Goal: Obtain resource: Obtain resource

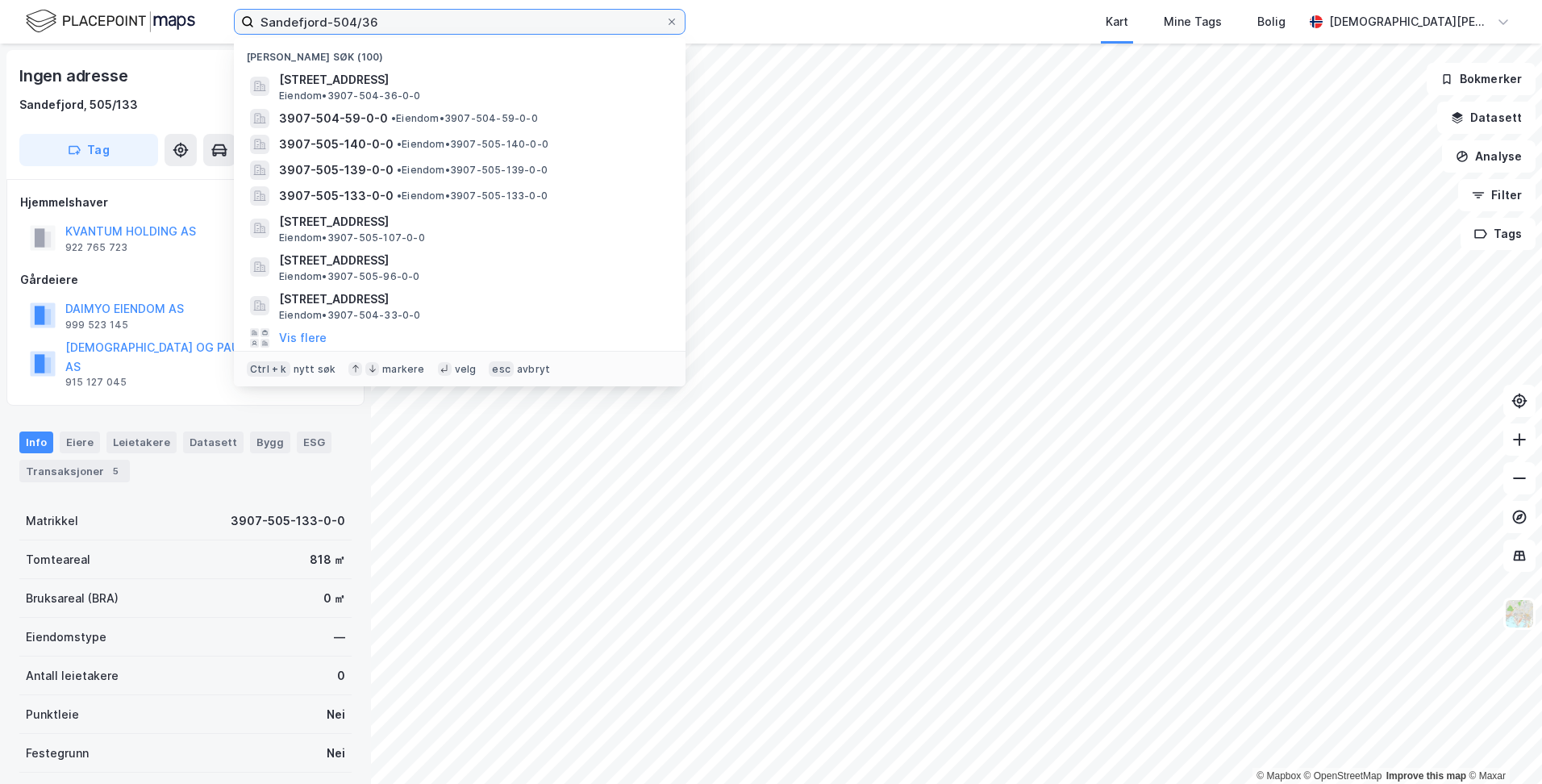
click at [447, 29] on input "Sandefjord-504/36" at bounding box center [460, 21] width 411 height 24
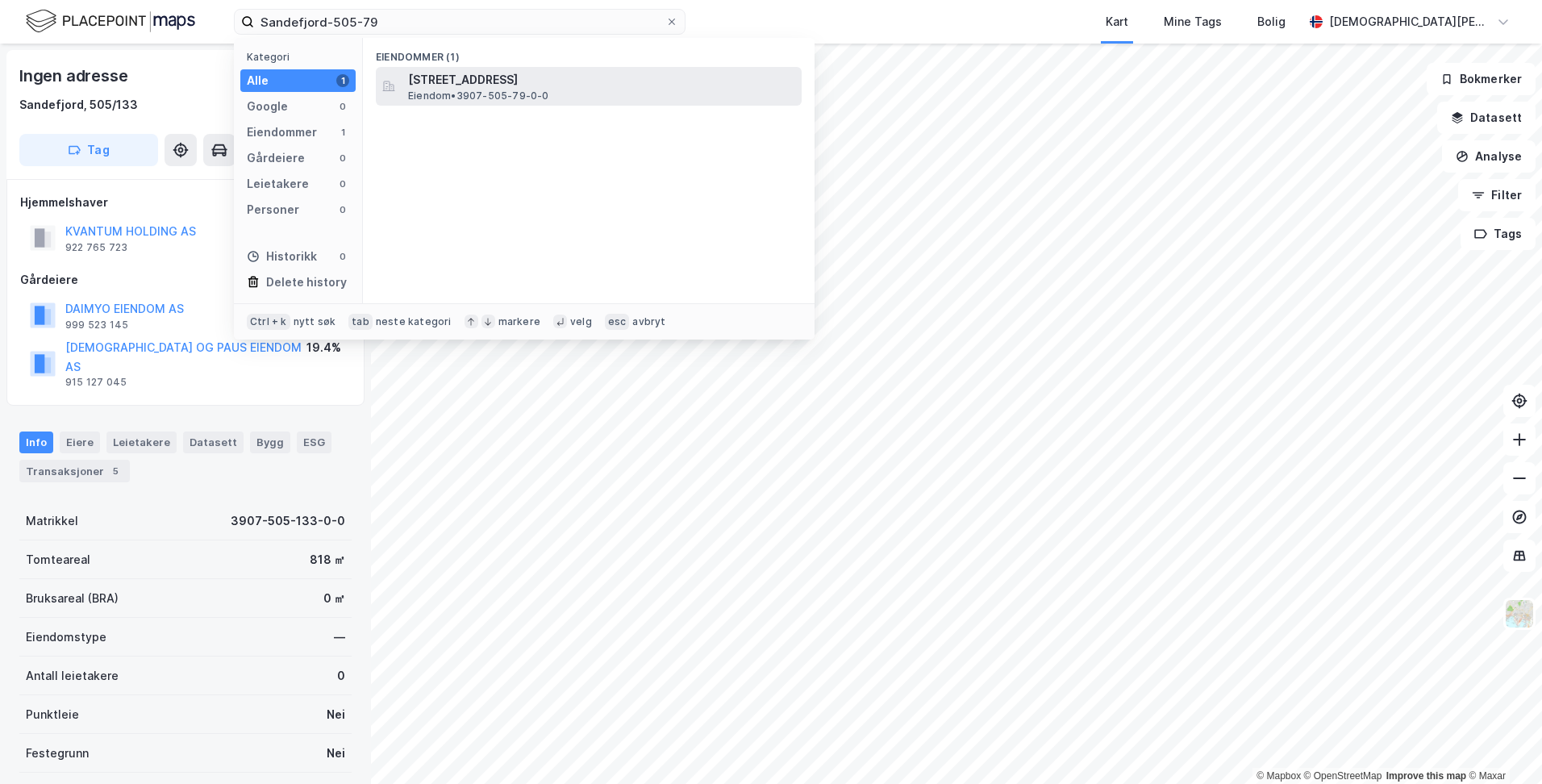
click at [443, 81] on span "[STREET_ADDRESS]" at bounding box center [602, 80] width 387 height 19
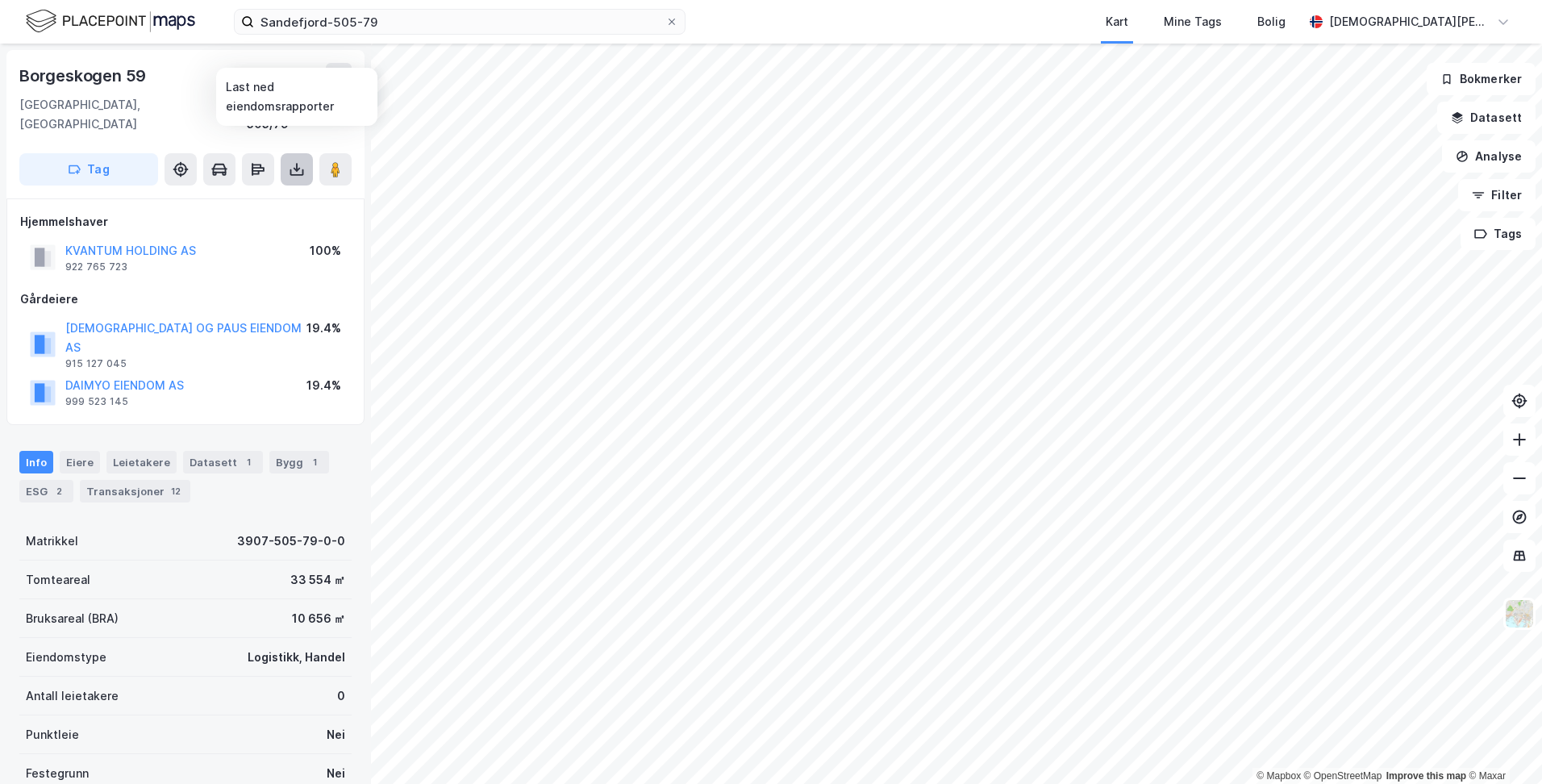
click at [290, 161] on icon at bounding box center [296, 169] width 16 height 16
click at [252, 195] on div "Last ned grunnbok" at bounding box center [216, 201] width 94 height 13
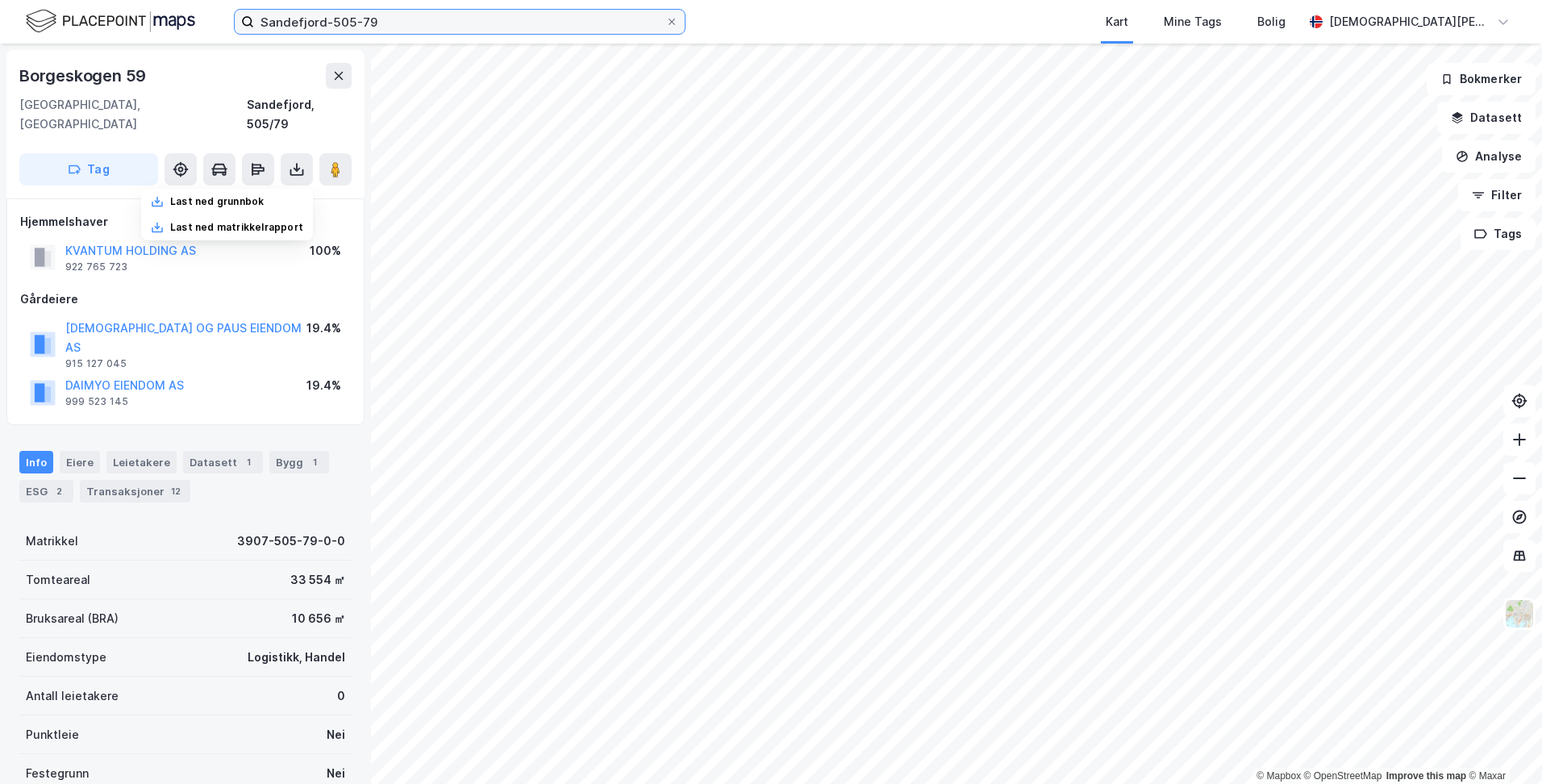
click at [424, 18] on input "Sandefjord-505-79" at bounding box center [460, 21] width 411 height 24
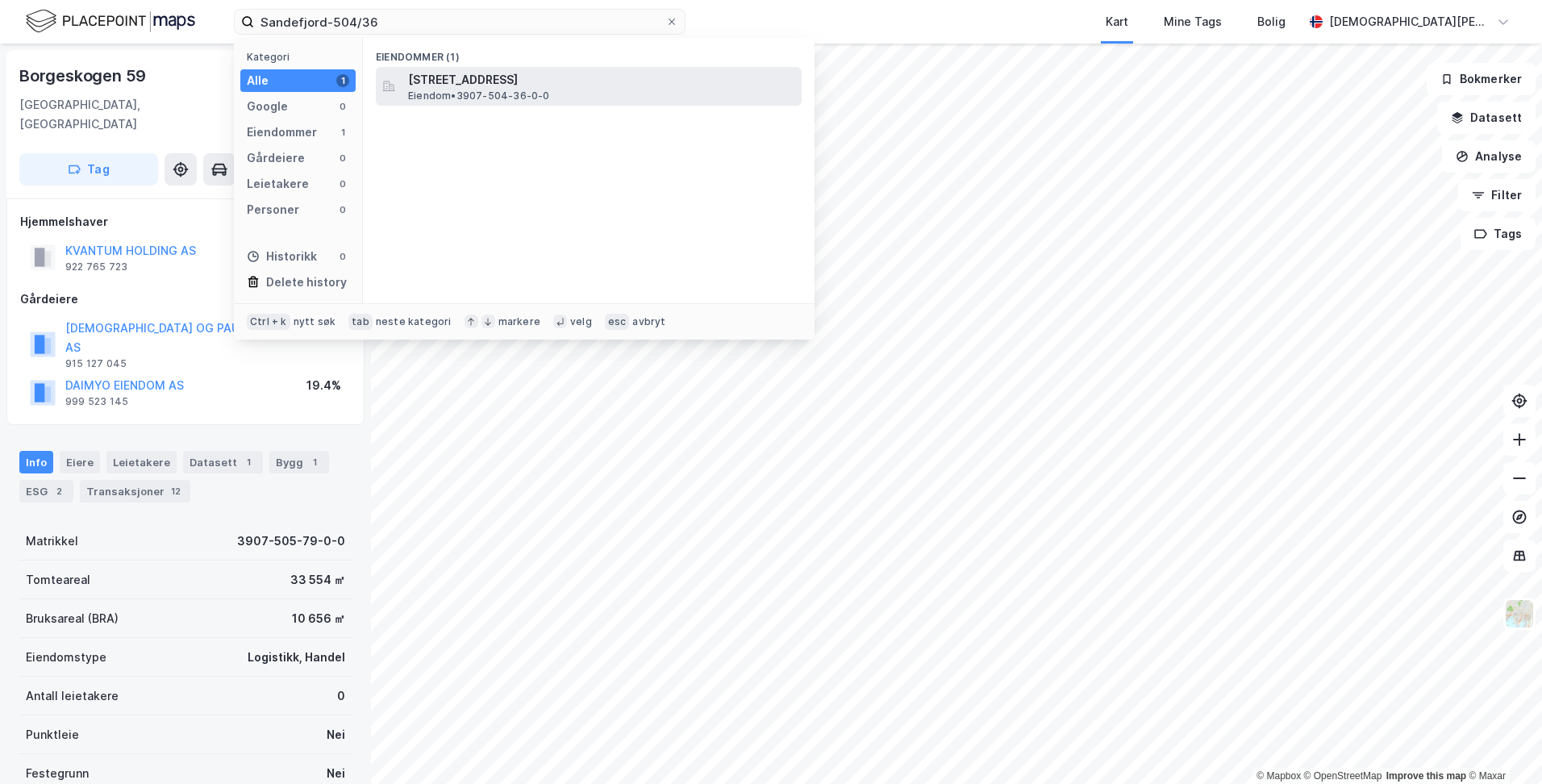
click at [464, 81] on span "[STREET_ADDRESS]" at bounding box center [602, 80] width 387 height 19
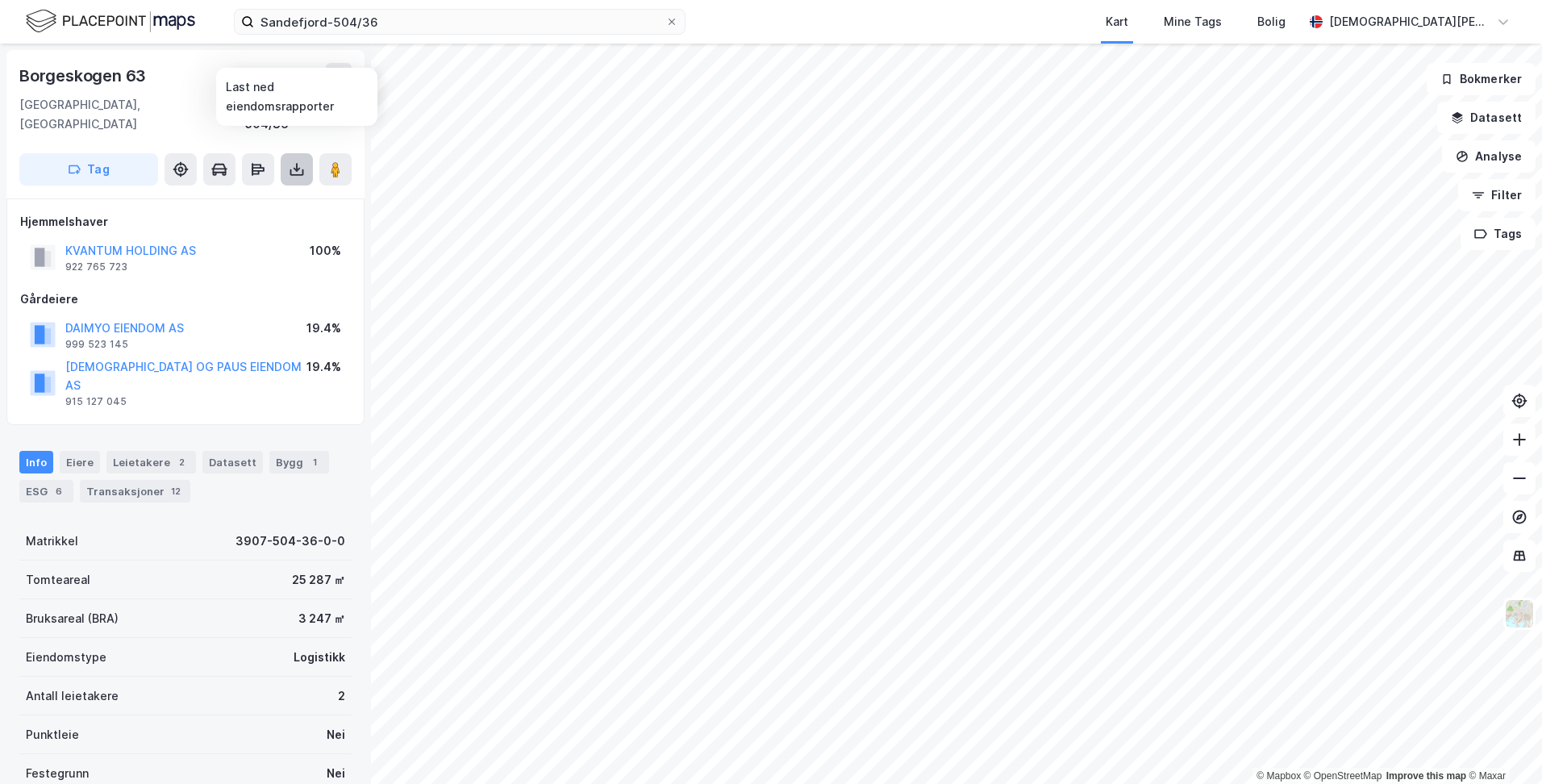
click at [298, 161] on icon at bounding box center [296, 169] width 16 height 16
click at [256, 195] on div "Last ned grunnbok" at bounding box center [216, 201] width 94 height 13
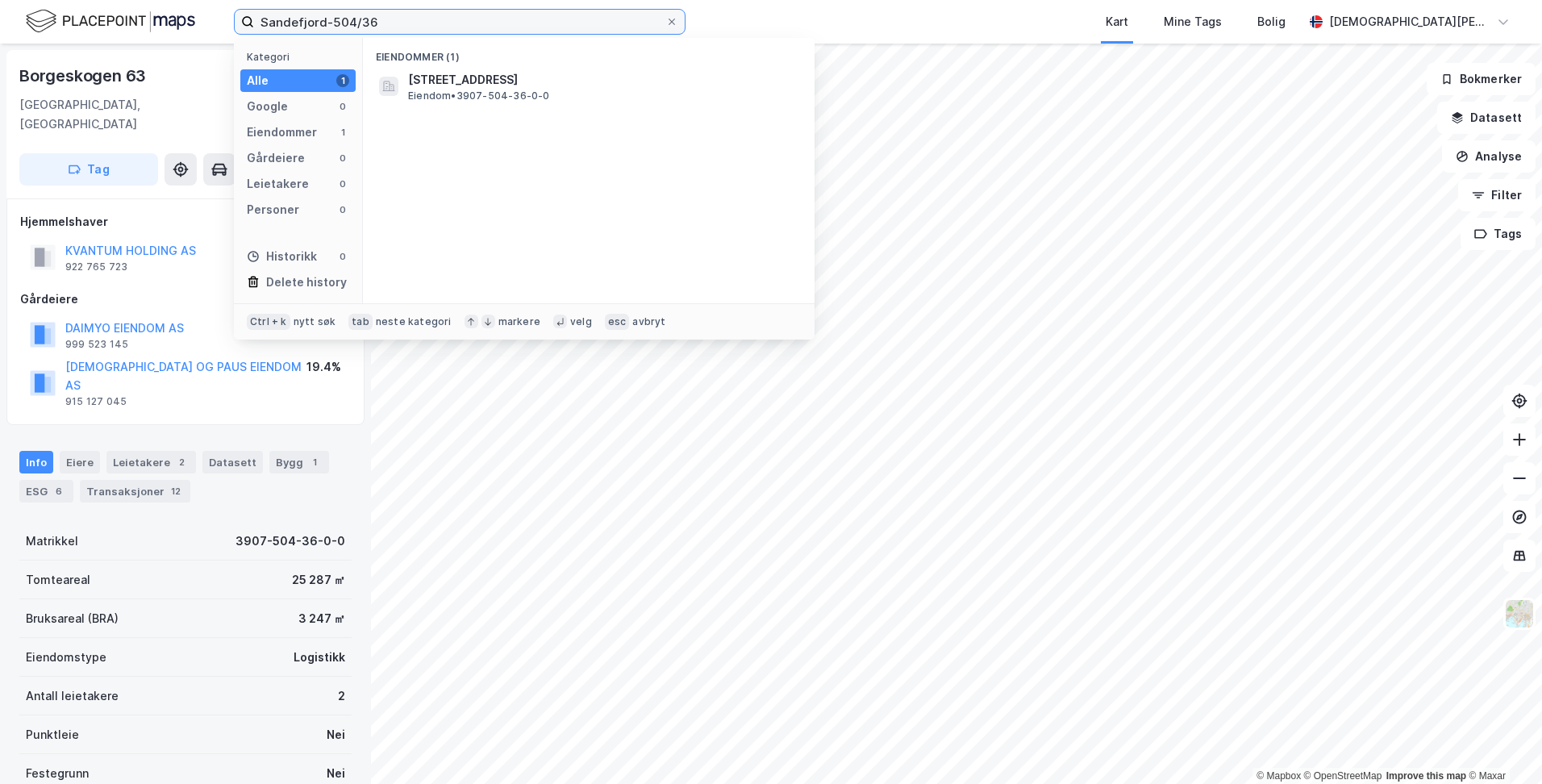
click at [421, 16] on input "Sandefjord-504/36" at bounding box center [460, 21] width 411 height 24
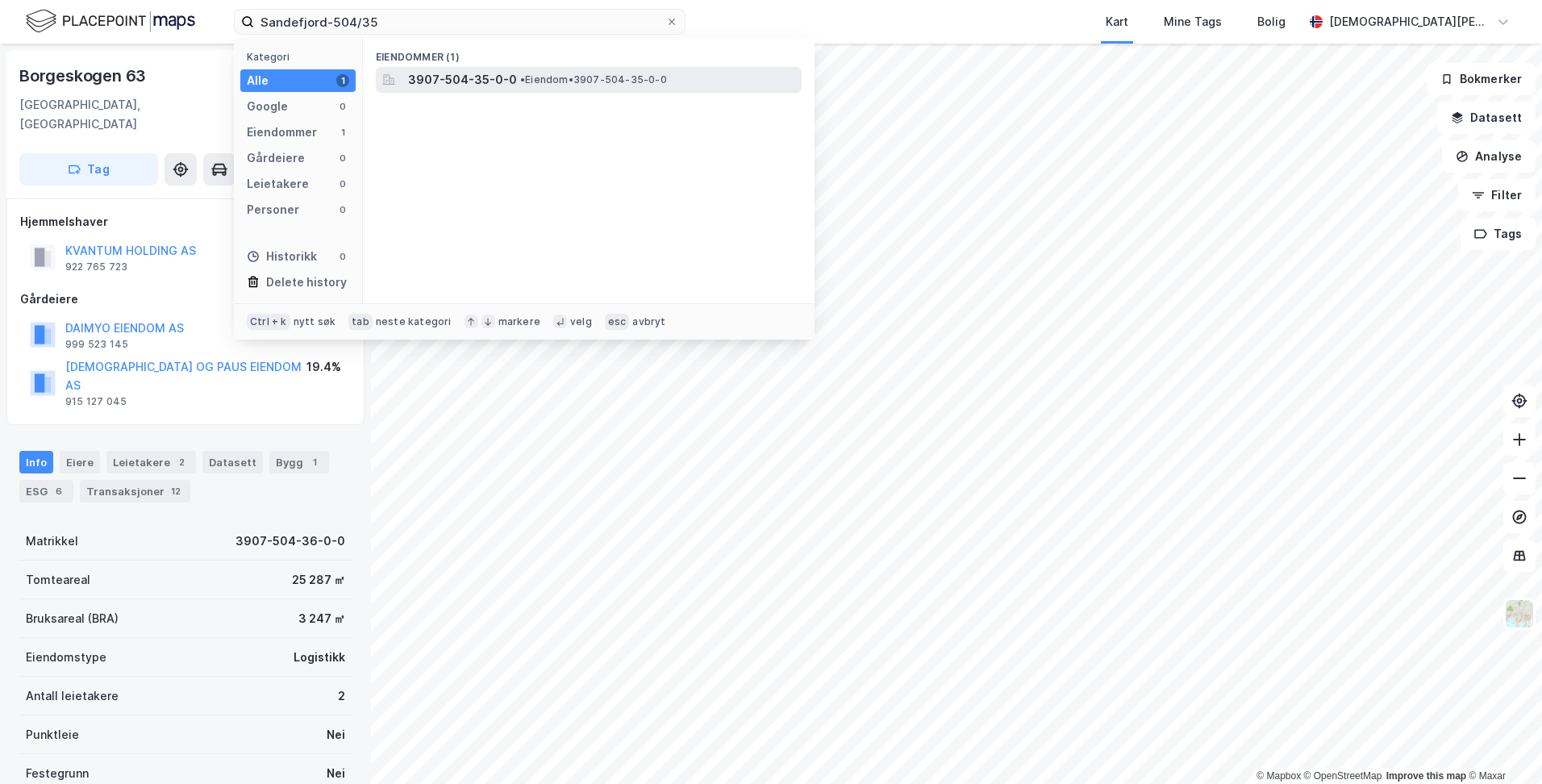
click at [421, 76] on span "3907-504-35-0-0" at bounding box center [463, 80] width 109 height 19
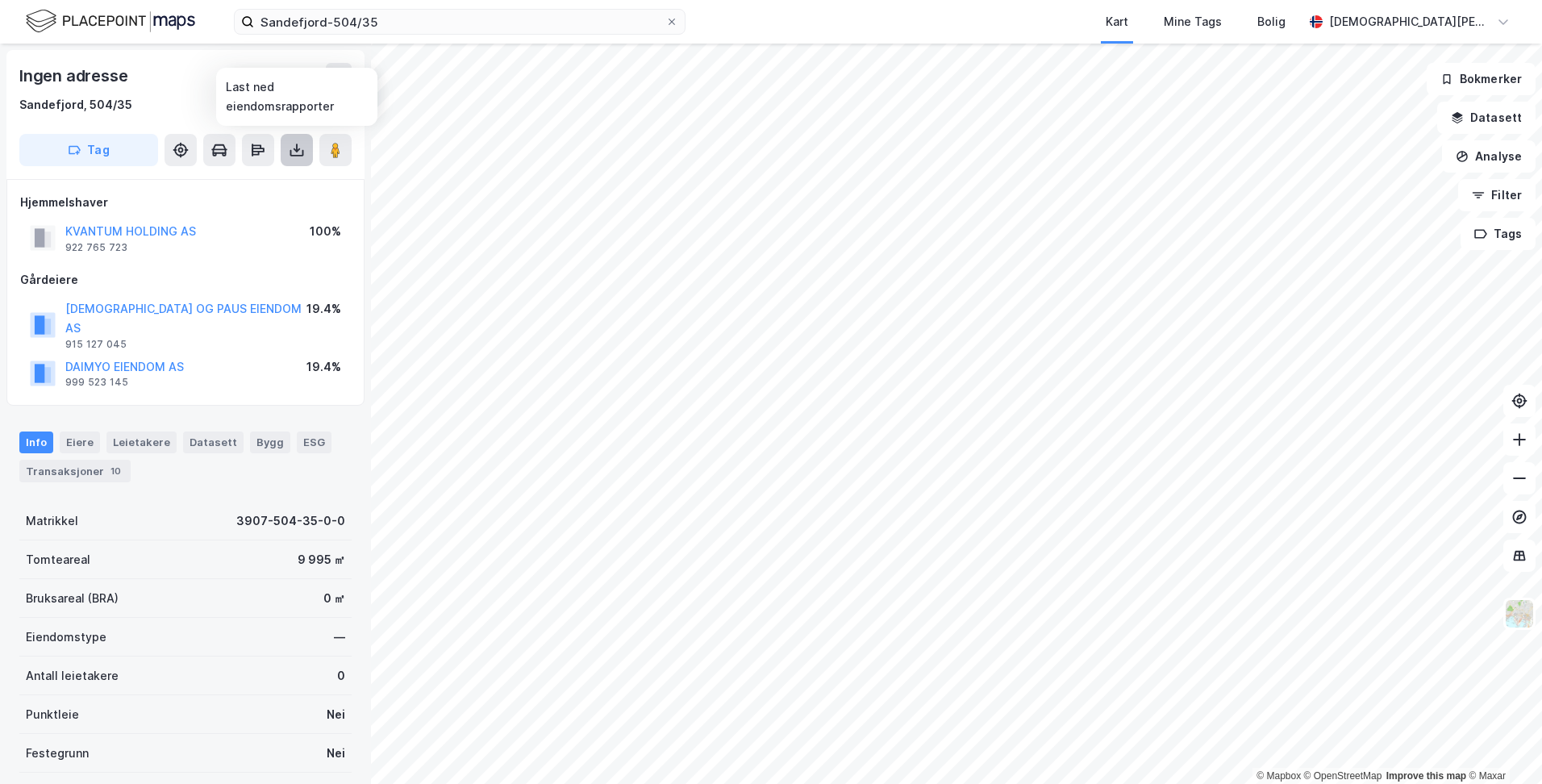
click at [292, 150] on icon at bounding box center [297, 153] width 14 height 7
click at [264, 183] on div "Last ned grunnbok" at bounding box center [216, 182] width 94 height 13
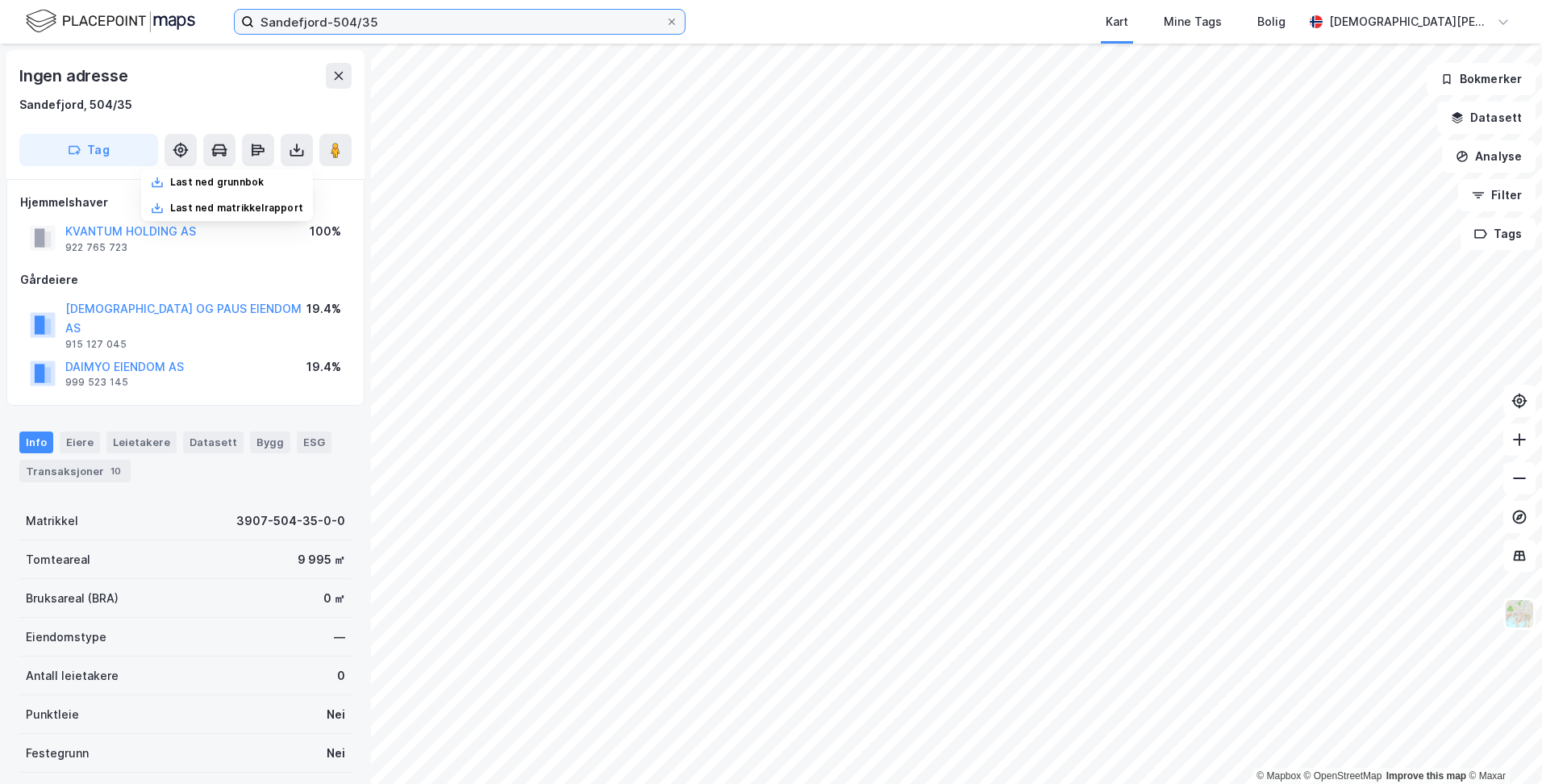
click at [393, 27] on input "Sandefjord-504/35" at bounding box center [460, 21] width 411 height 24
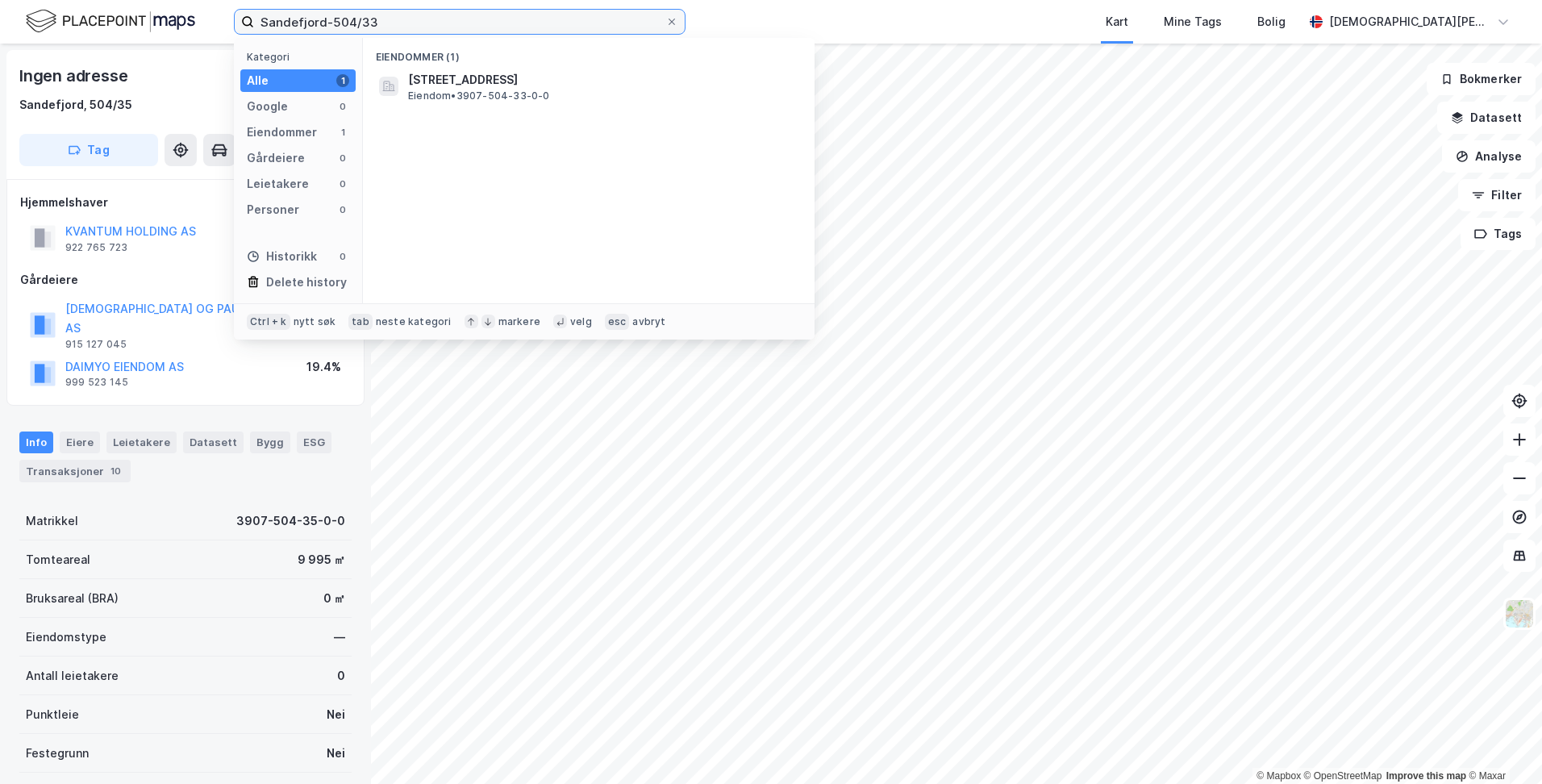
type input "Sandefjord-504/33"
click at [416, 24] on input "Sandefjord-504/33" at bounding box center [460, 21] width 411 height 24
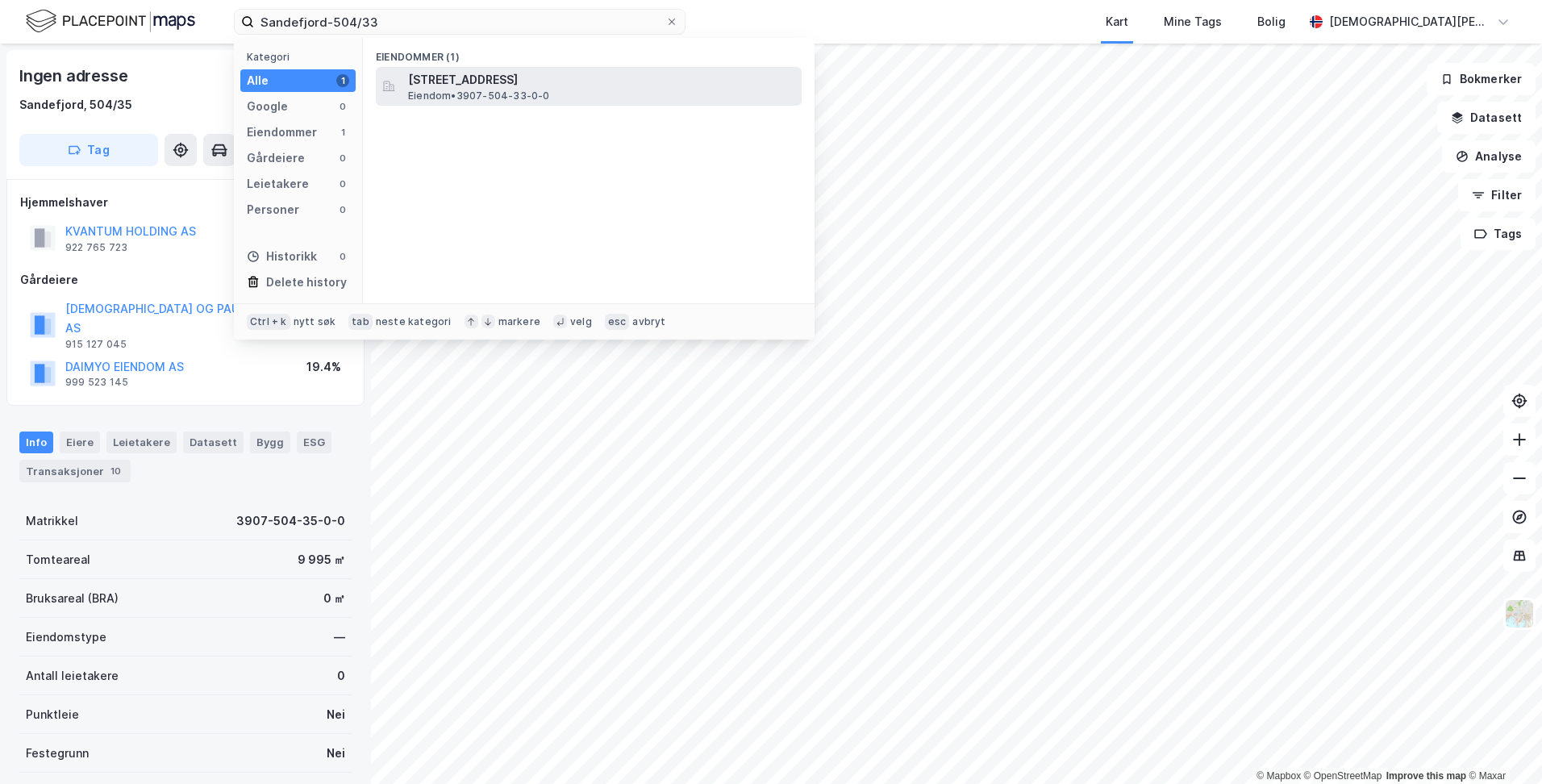
click at [466, 86] on span "[STREET_ADDRESS]" at bounding box center [602, 80] width 387 height 19
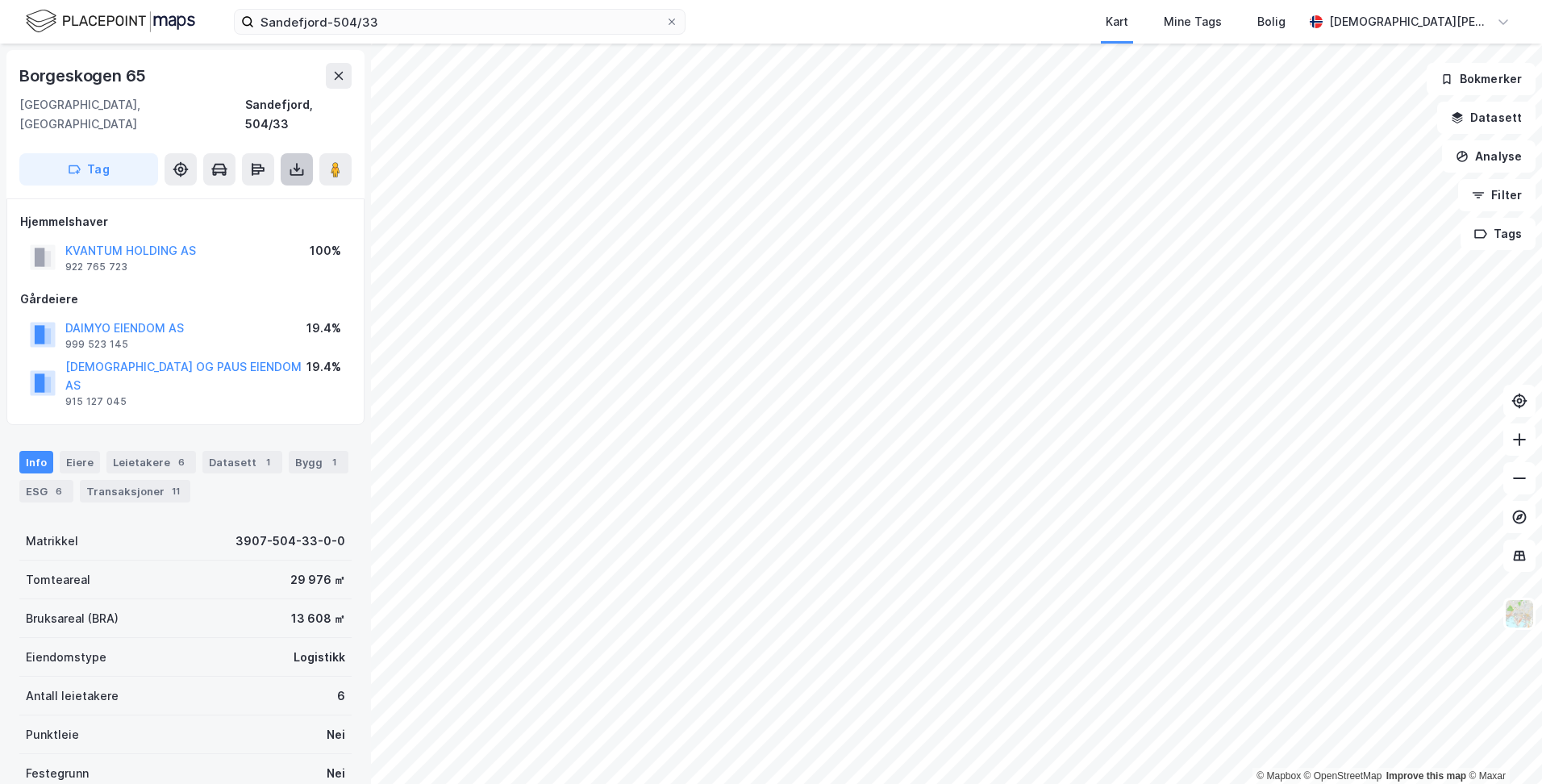
click at [300, 161] on icon at bounding box center [296, 169] width 16 height 16
click at [257, 195] on div "Last ned grunnbok" at bounding box center [216, 201] width 94 height 13
